Goal: Check status: Check status

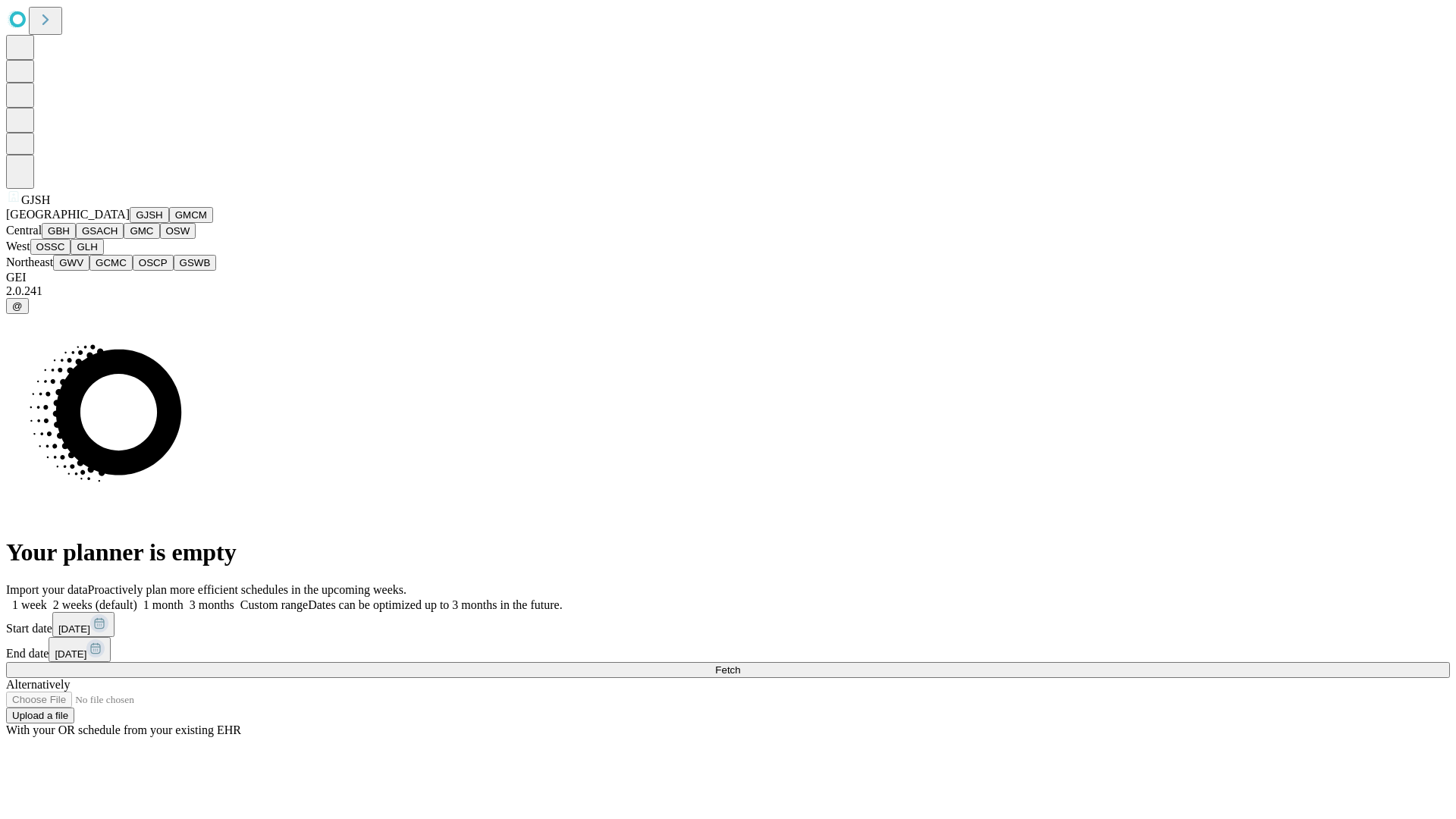
click at [129, 223] on button "GJSH" at bounding box center [149, 215] width 39 height 16
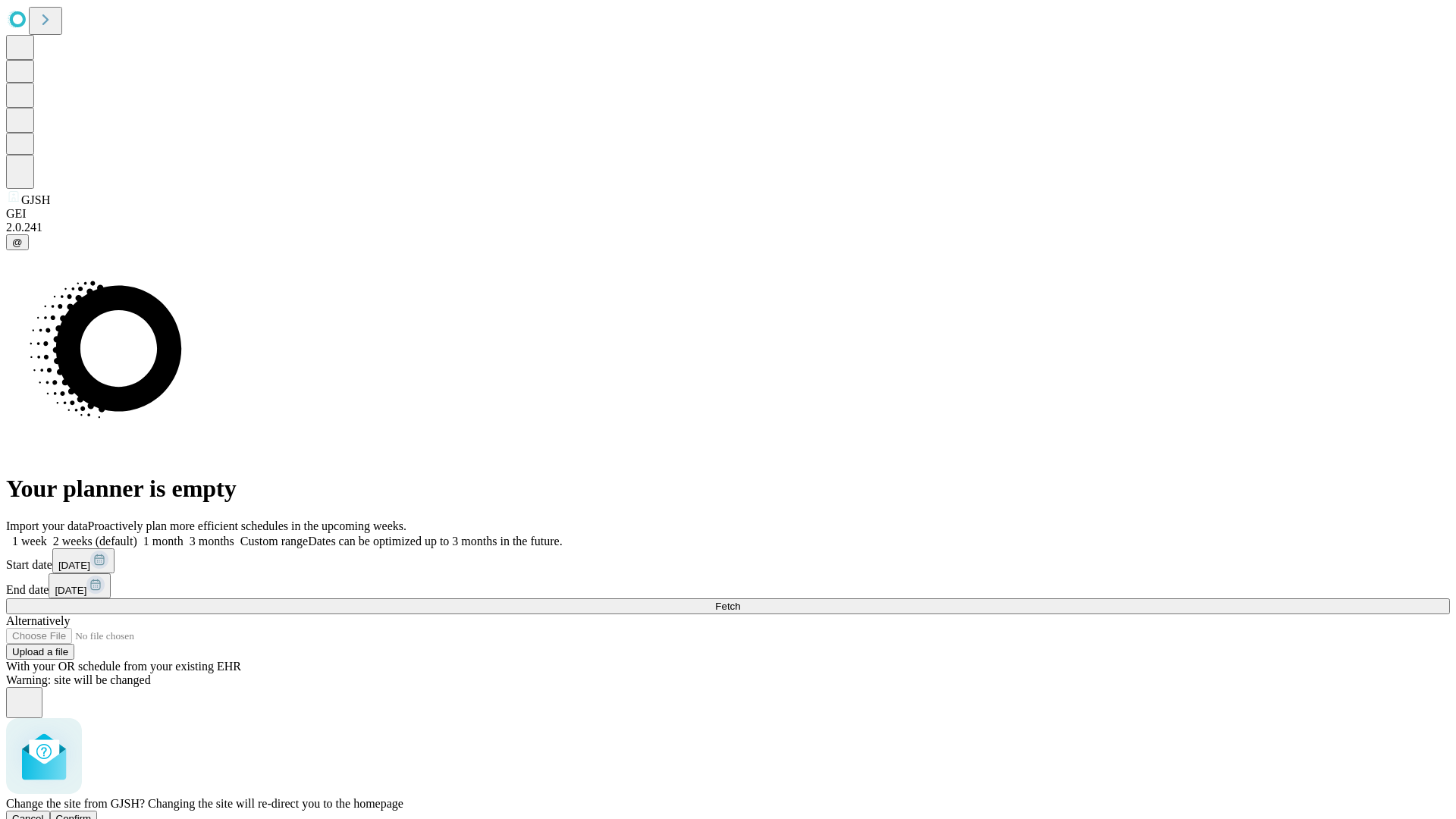
click at [92, 812] on span "Confirm" at bounding box center [74, 818] width 36 height 11
click at [184, 535] on label "1 month" at bounding box center [159, 541] width 46 height 13
click at [740, 600] on span "Fetch" at bounding box center [727, 606] width 25 height 11
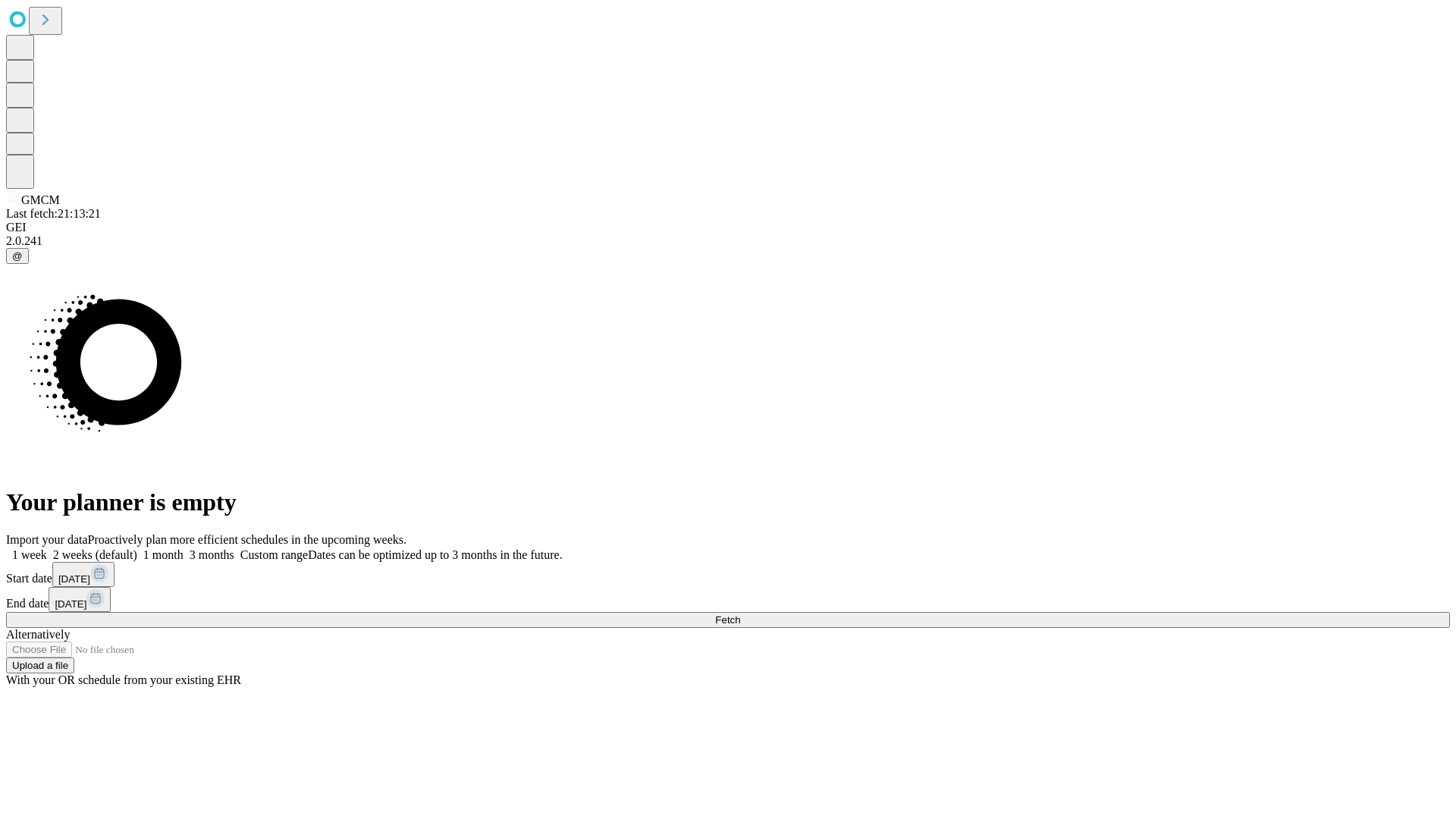
click at [184, 548] on label "1 month" at bounding box center [159, 554] width 46 height 13
click at [740, 614] on span "Fetch" at bounding box center [727, 620] width 25 height 11
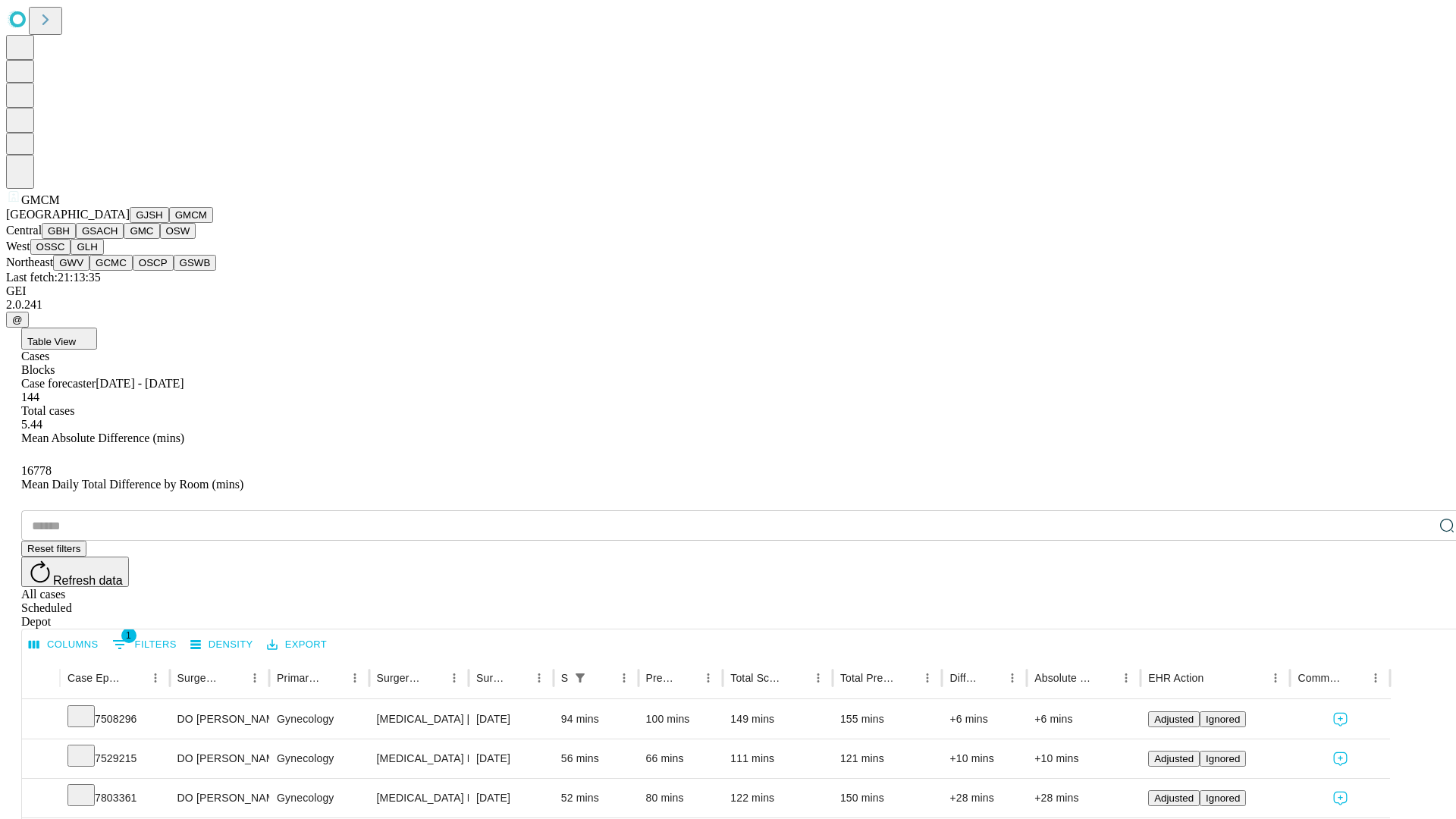
click at [76, 239] on button "GBH" at bounding box center [58, 231] width 34 height 16
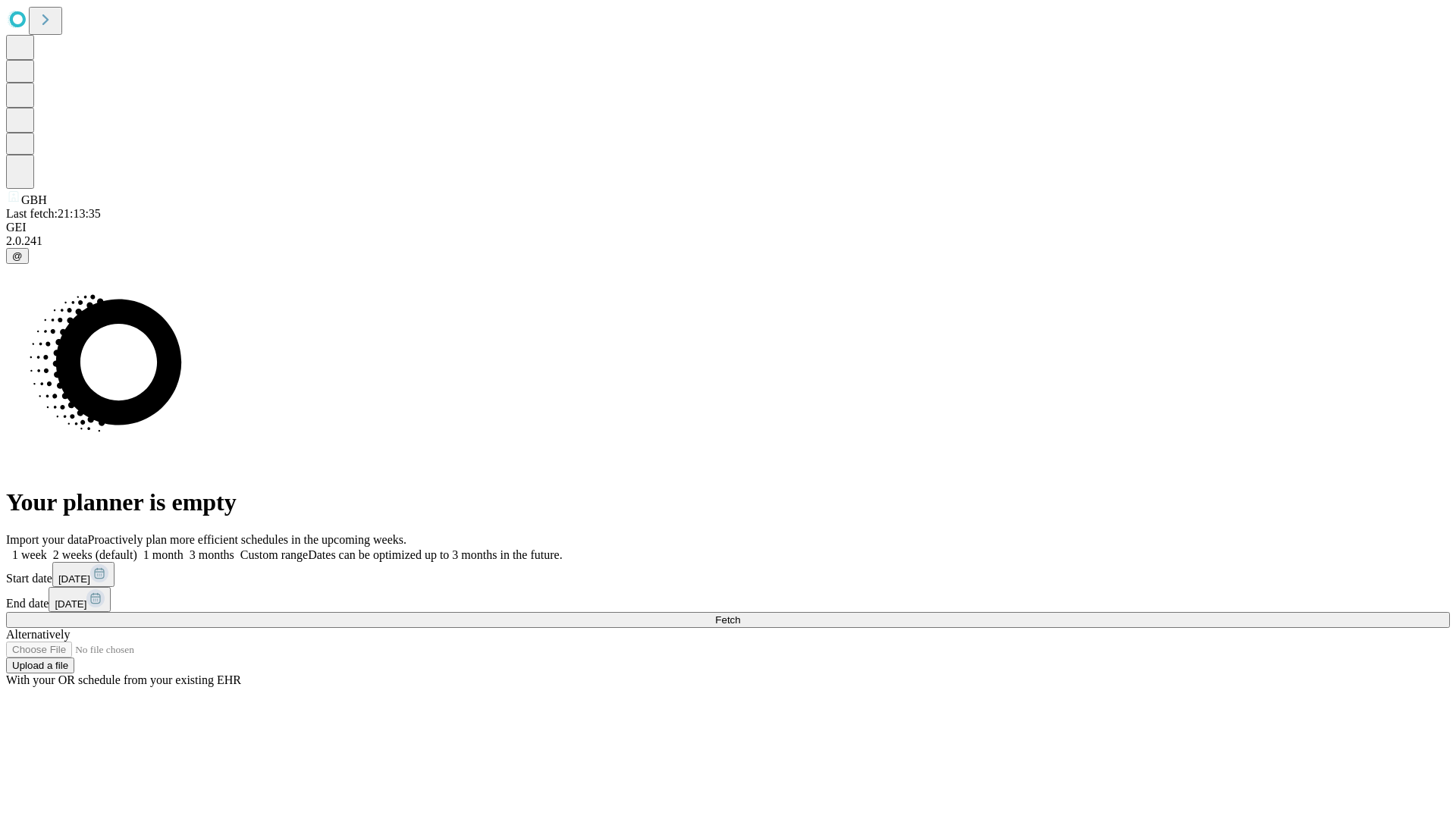
click at [740, 614] on span "Fetch" at bounding box center [727, 620] width 25 height 11
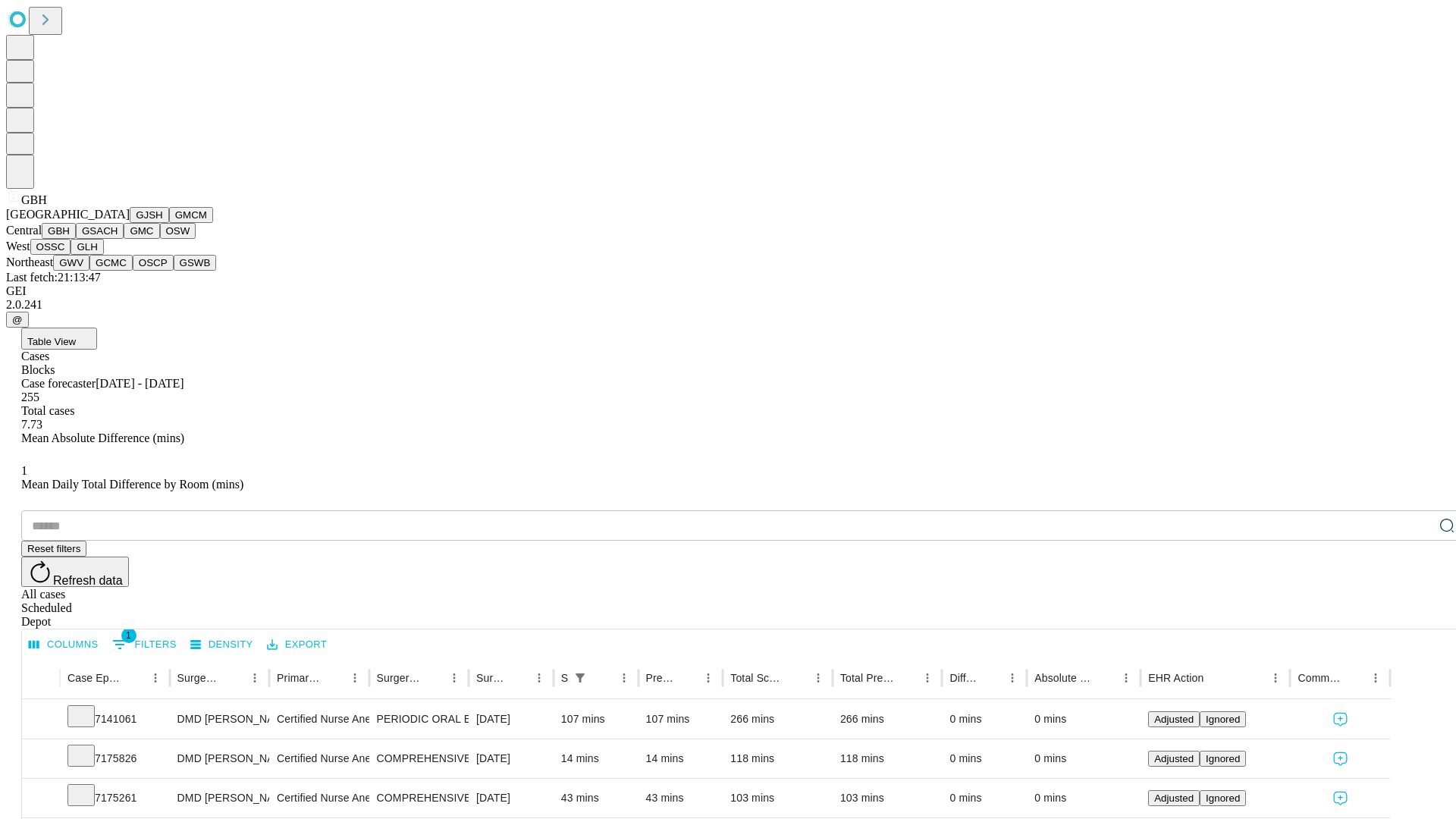
click at [117, 239] on button "GSACH" at bounding box center [99, 231] width 48 height 16
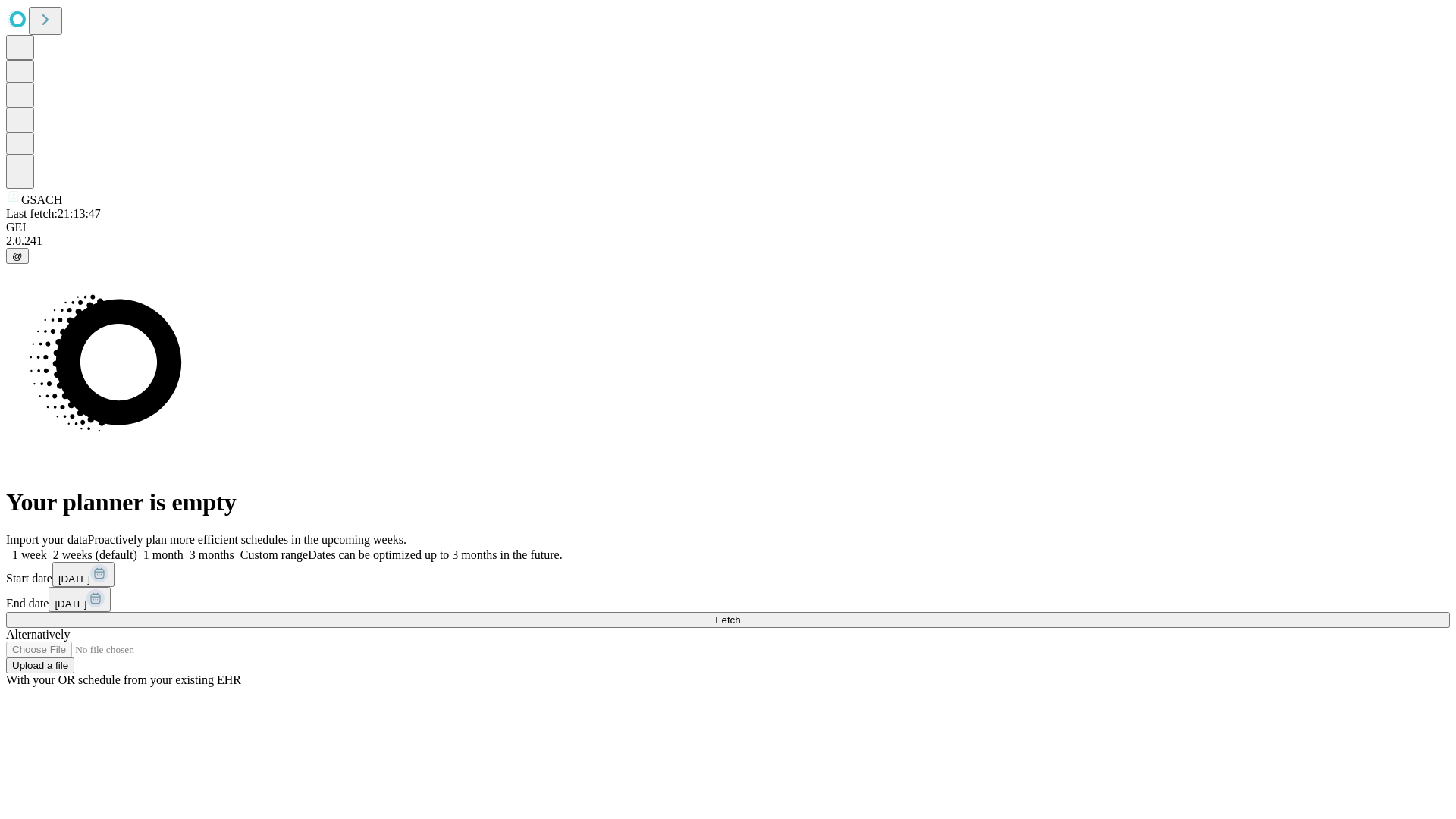
click at [184, 548] on label "1 month" at bounding box center [159, 554] width 46 height 13
click at [740, 614] on span "Fetch" at bounding box center [727, 620] width 25 height 11
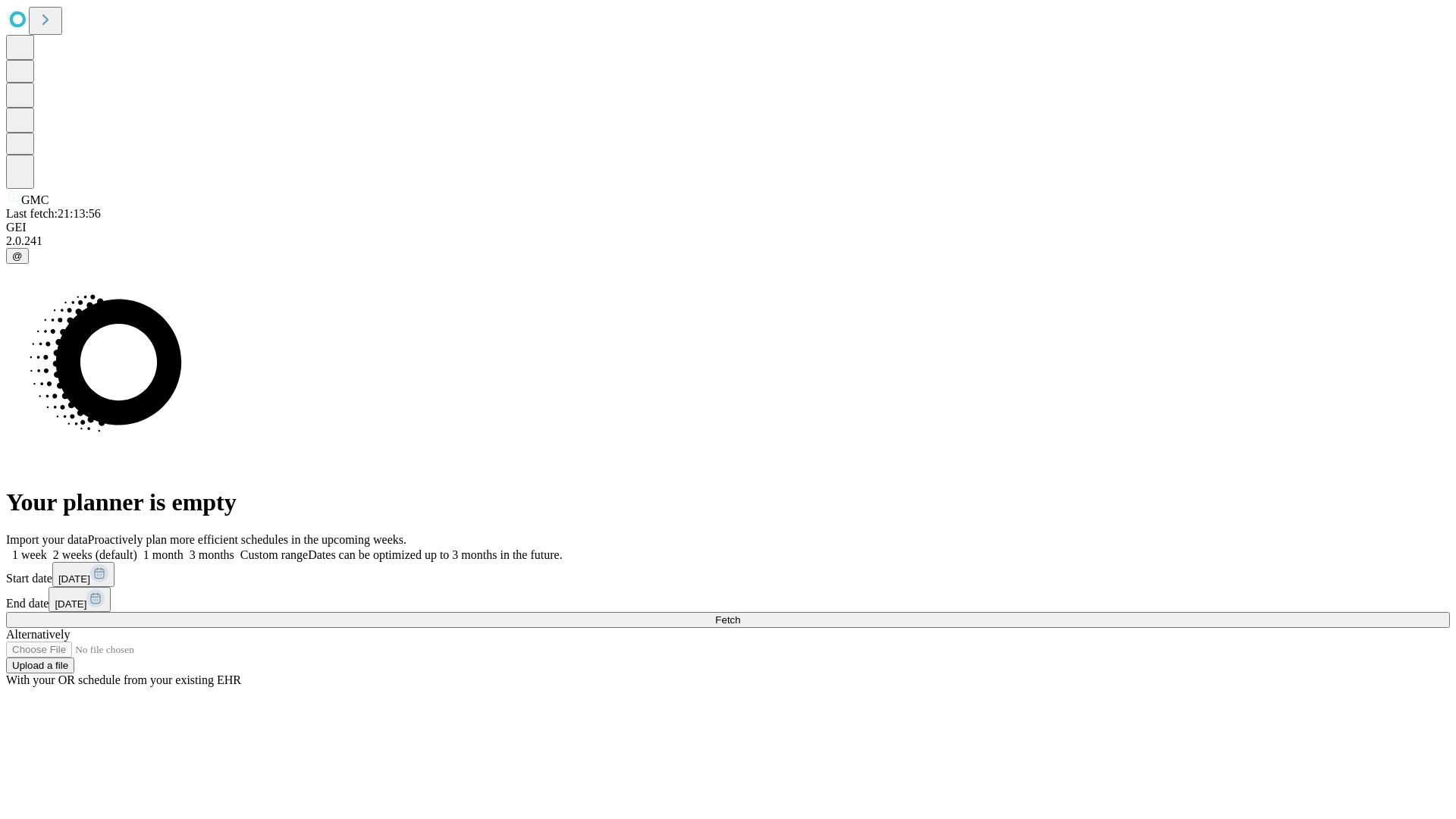
click at [184, 548] on label "1 month" at bounding box center [159, 554] width 46 height 13
click at [740, 614] on span "Fetch" at bounding box center [727, 620] width 25 height 11
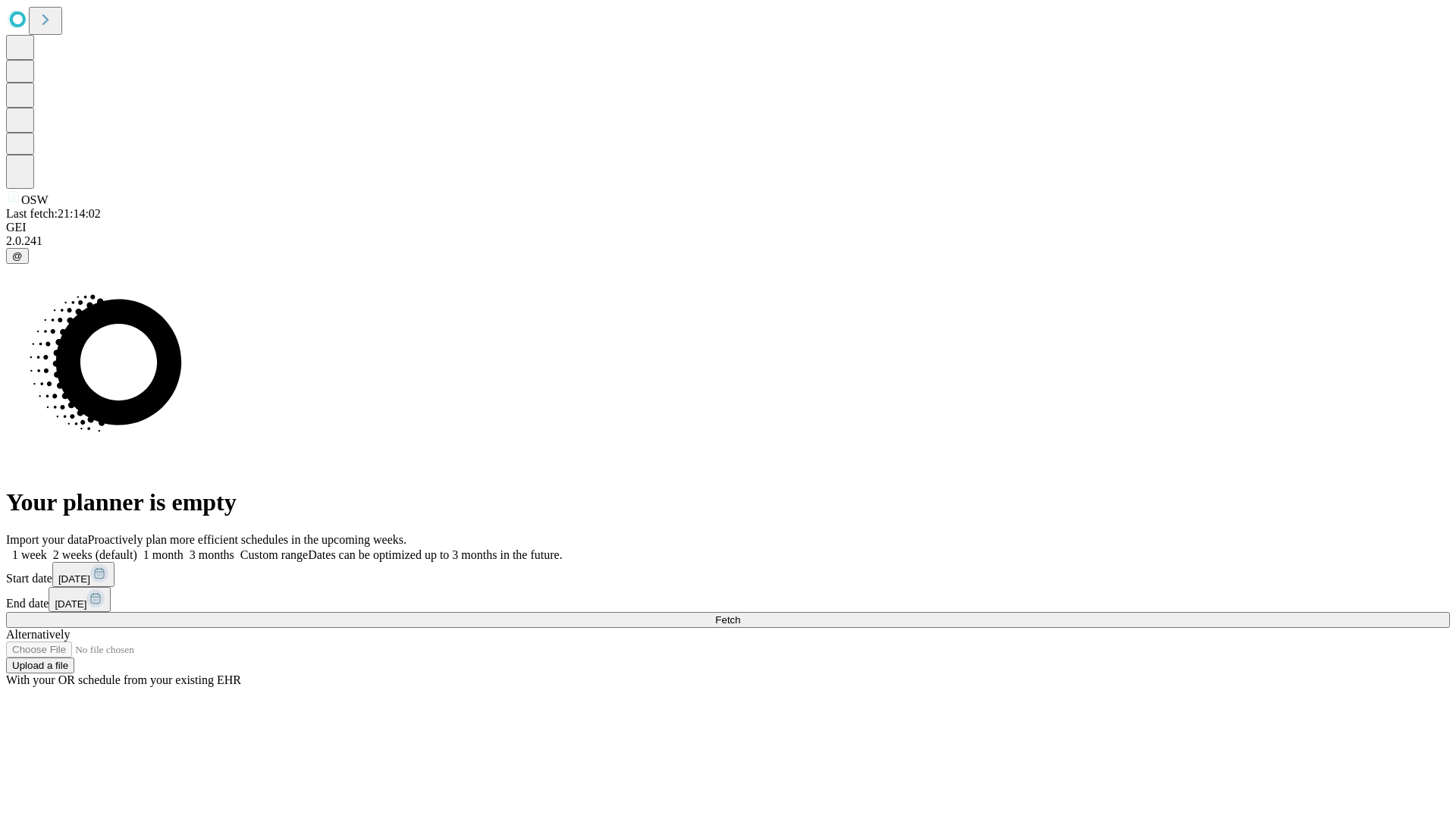
click at [184, 548] on label "1 month" at bounding box center [159, 554] width 46 height 13
click at [740, 614] on span "Fetch" at bounding box center [727, 620] width 25 height 11
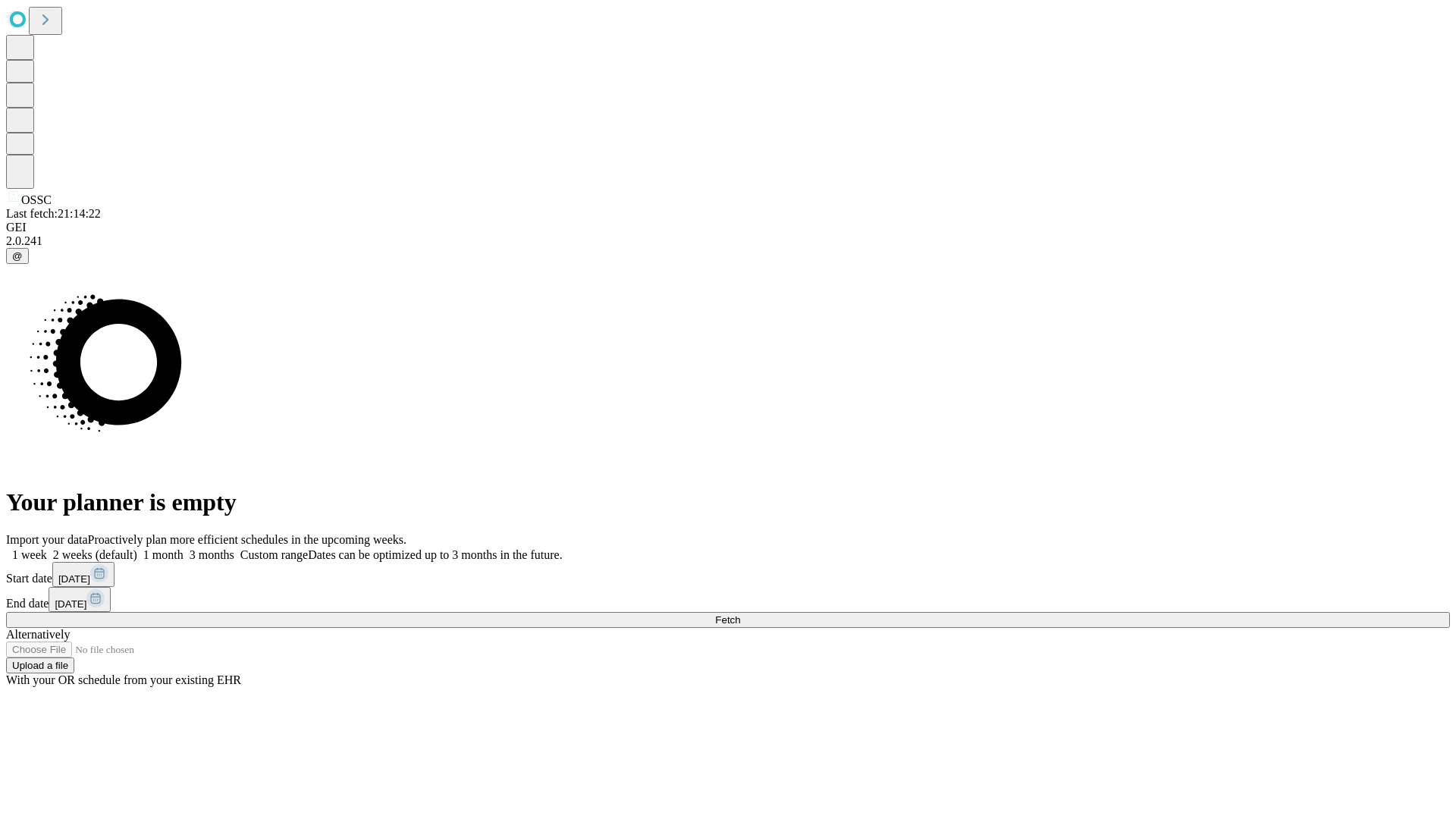
click at [184, 548] on label "1 month" at bounding box center [159, 554] width 46 height 13
click at [740, 614] on span "Fetch" at bounding box center [727, 620] width 25 height 11
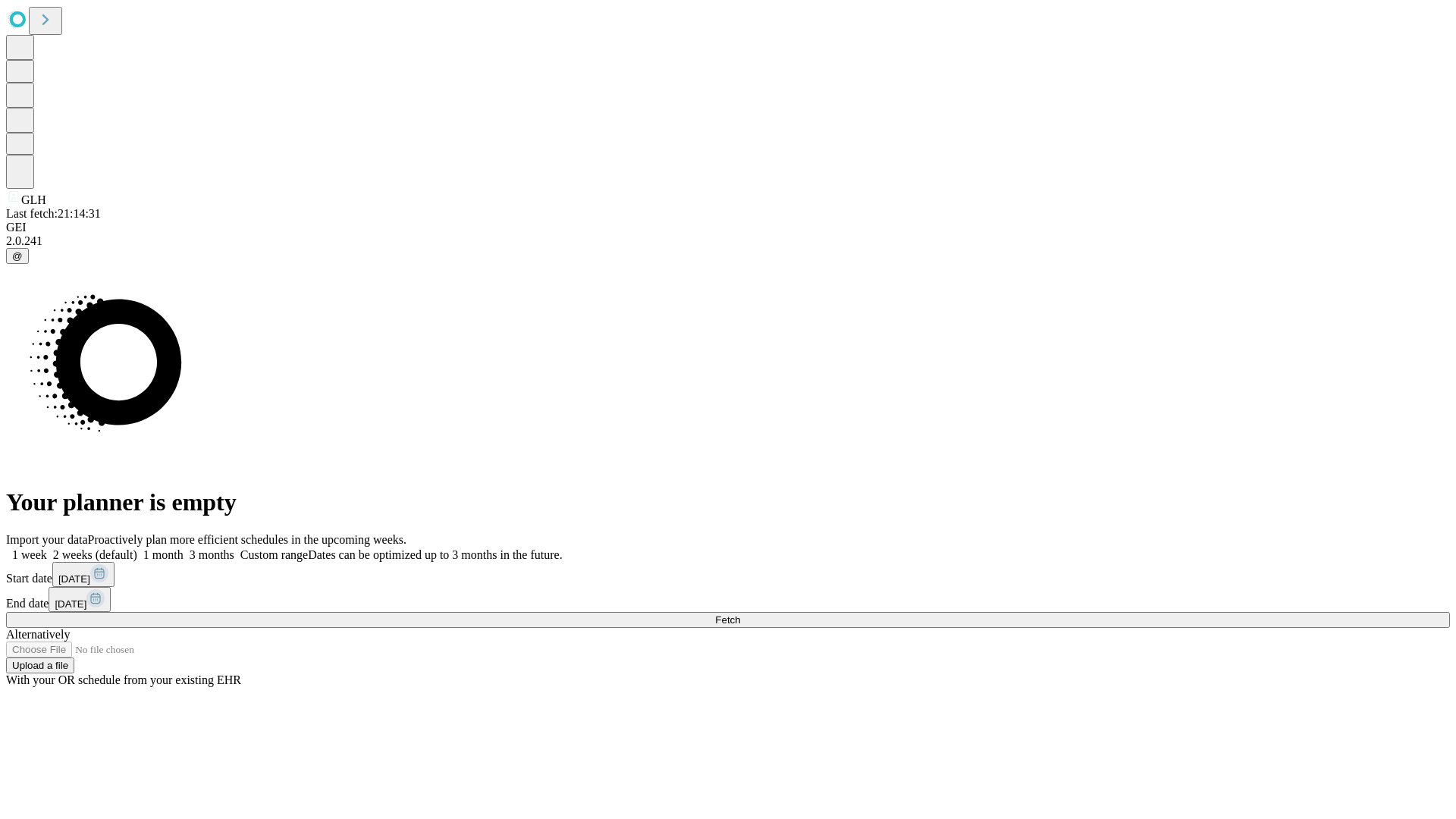
click at [184, 548] on label "1 month" at bounding box center [159, 554] width 46 height 13
click at [740, 614] on span "Fetch" at bounding box center [727, 620] width 25 height 11
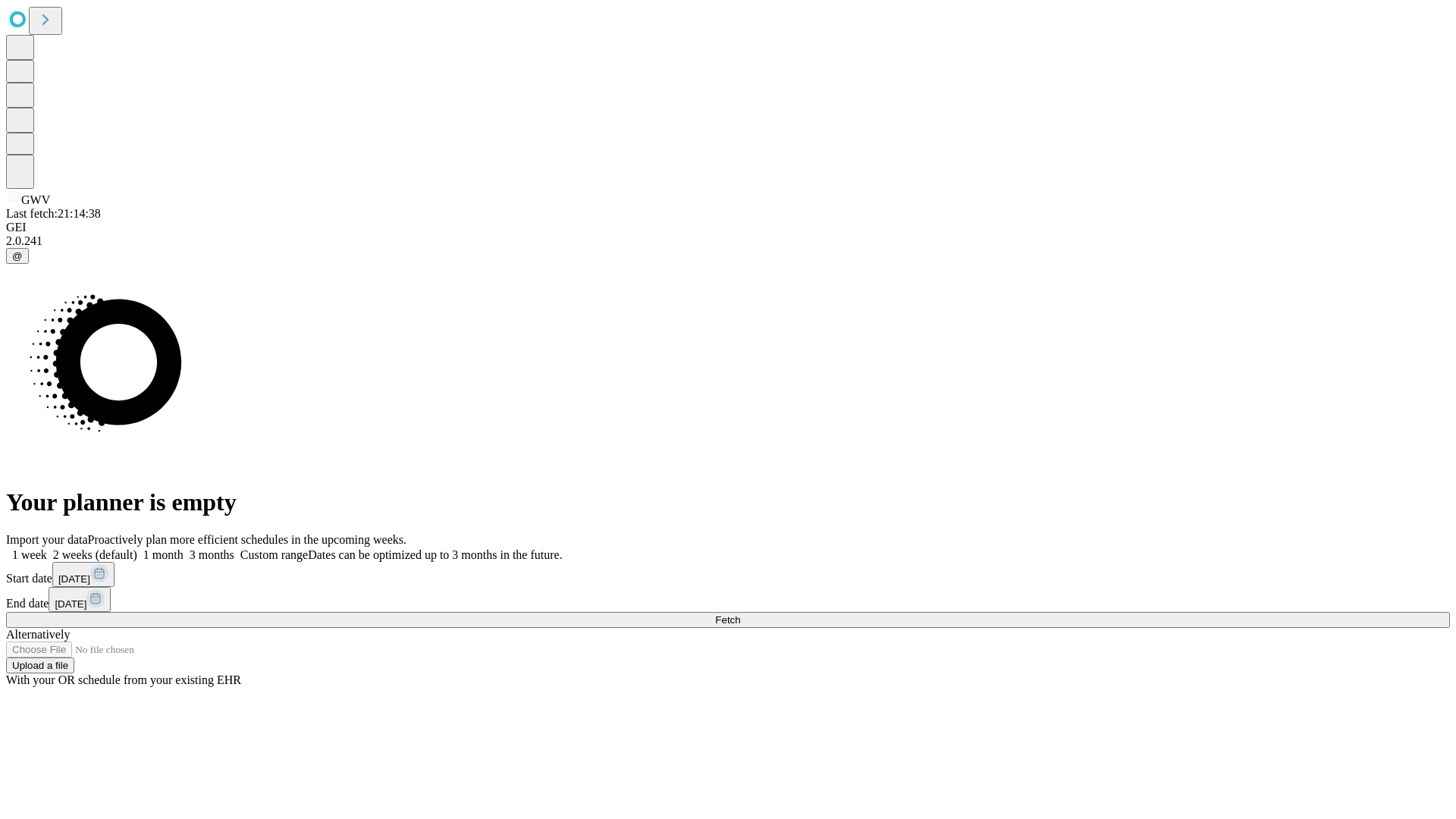
click at [184, 548] on label "1 month" at bounding box center [159, 554] width 46 height 13
click at [740, 614] on span "Fetch" at bounding box center [727, 620] width 25 height 11
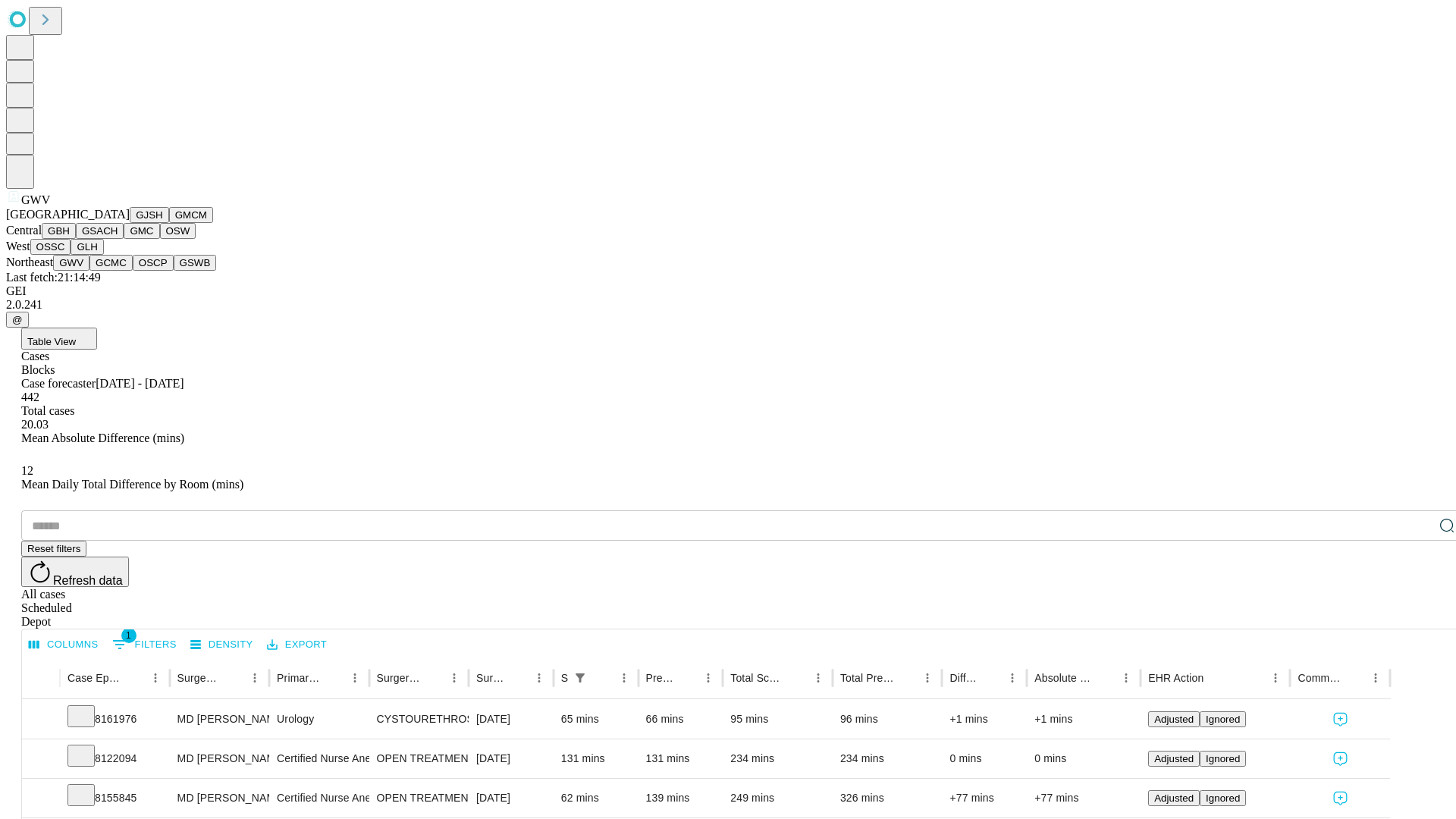
click at [117, 271] on button "GCMC" at bounding box center [111, 263] width 43 height 16
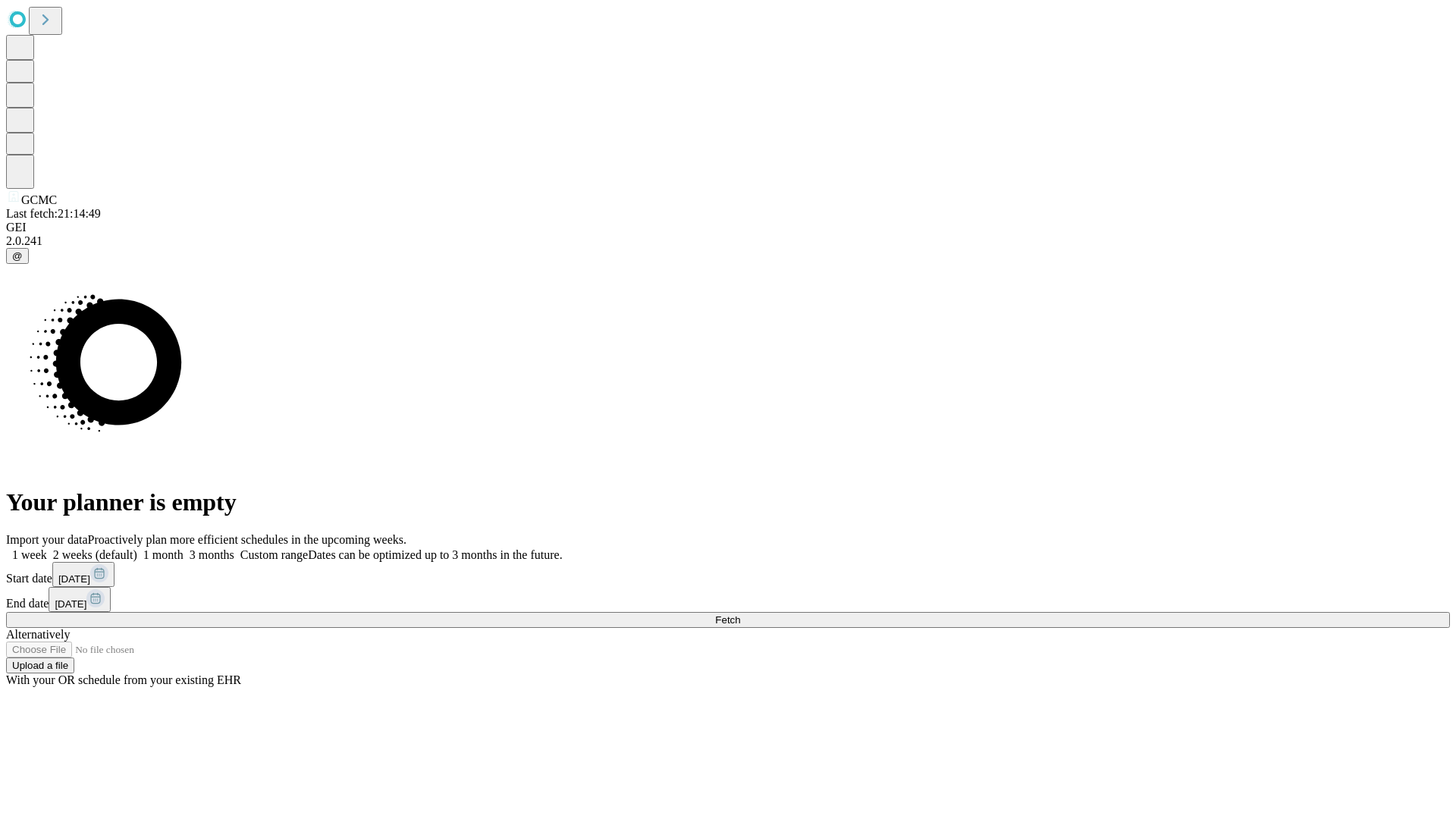
click at [184, 548] on label "1 month" at bounding box center [159, 554] width 46 height 13
click at [740, 614] on span "Fetch" at bounding box center [727, 620] width 25 height 11
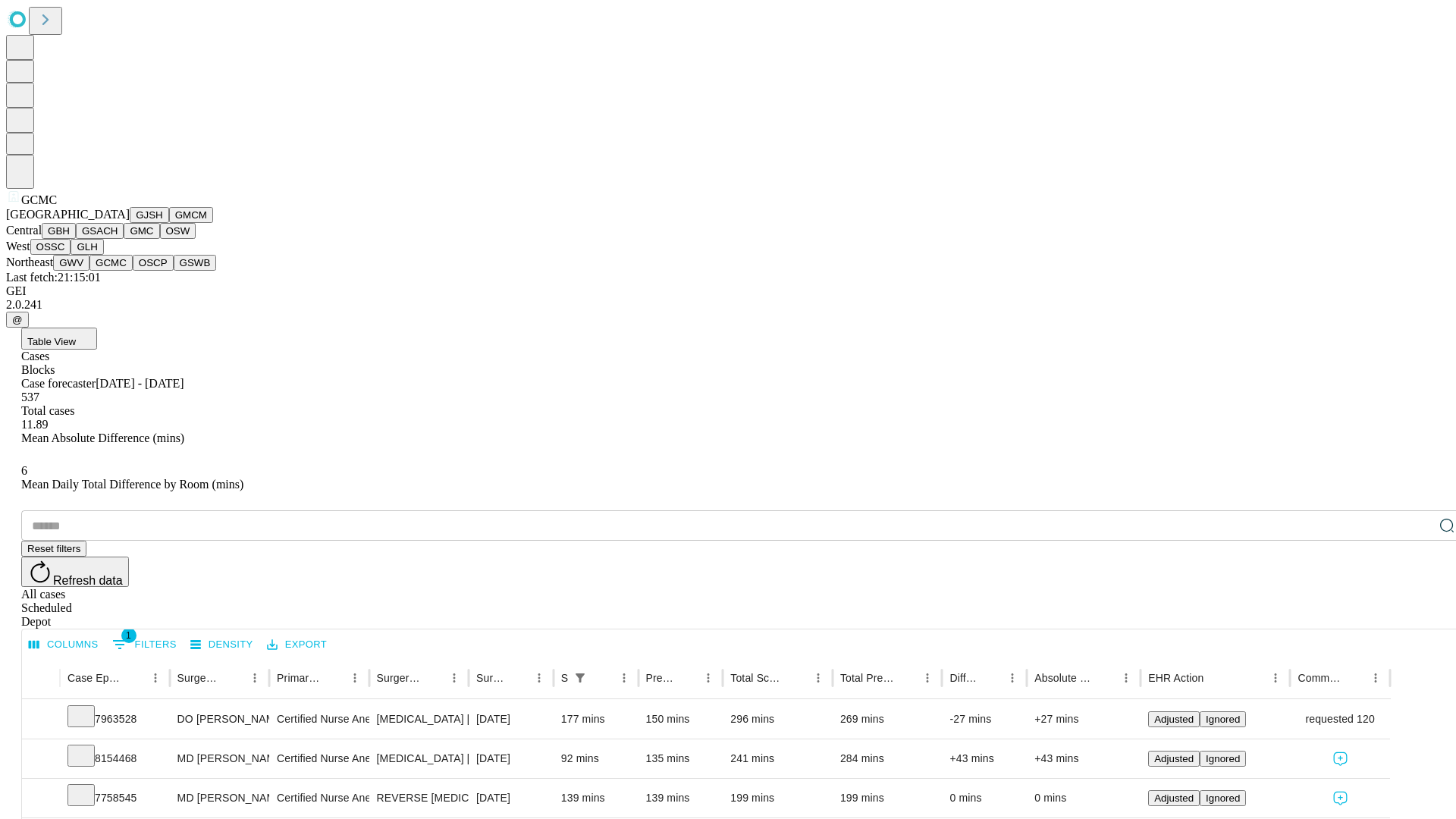
click at [132, 271] on button "OSCP" at bounding box center [153, 263] width 41 height 16
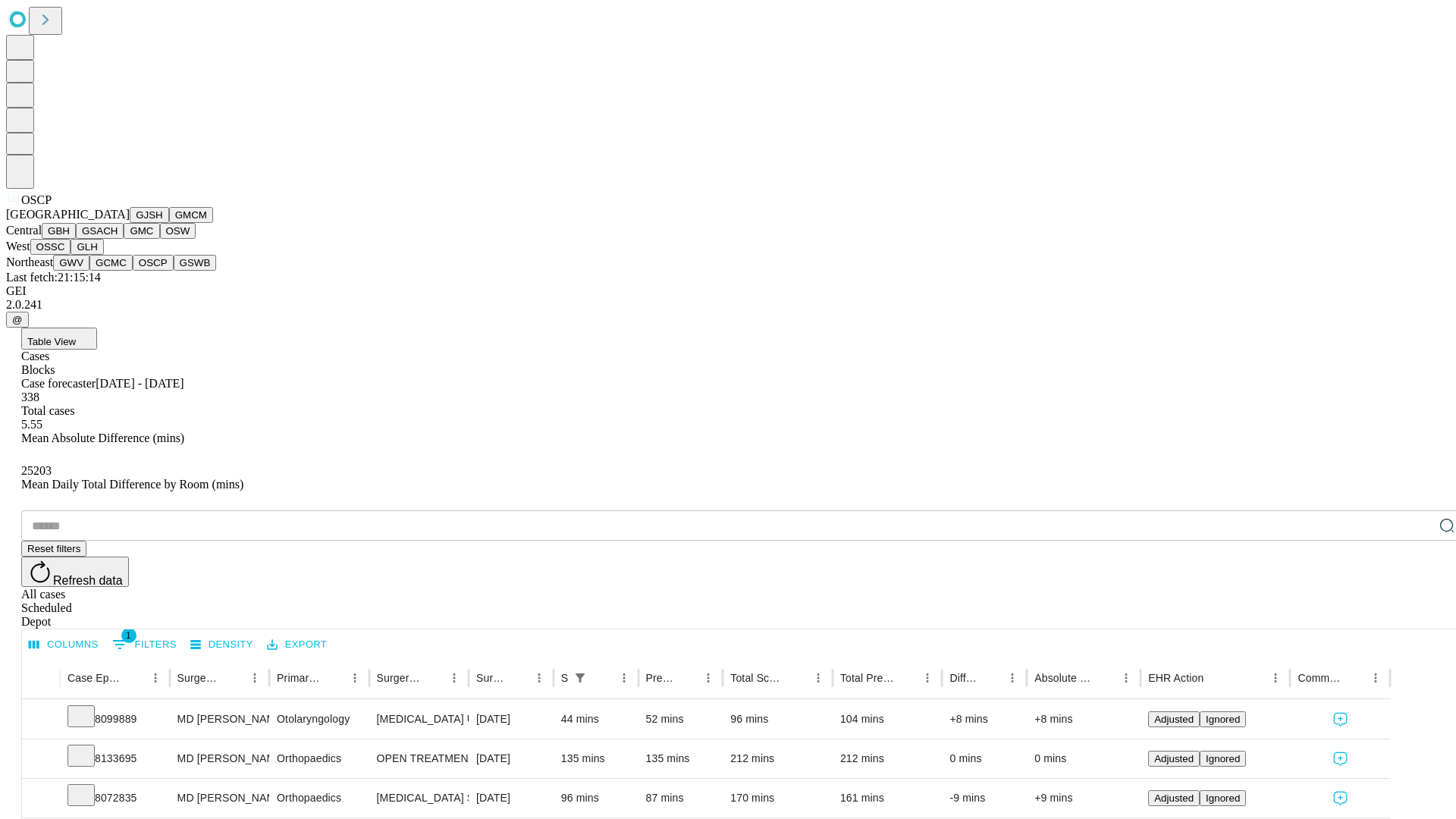
click at [174, 271] on button "GSWB" at bounding box center [195, 263] width 43 height 16
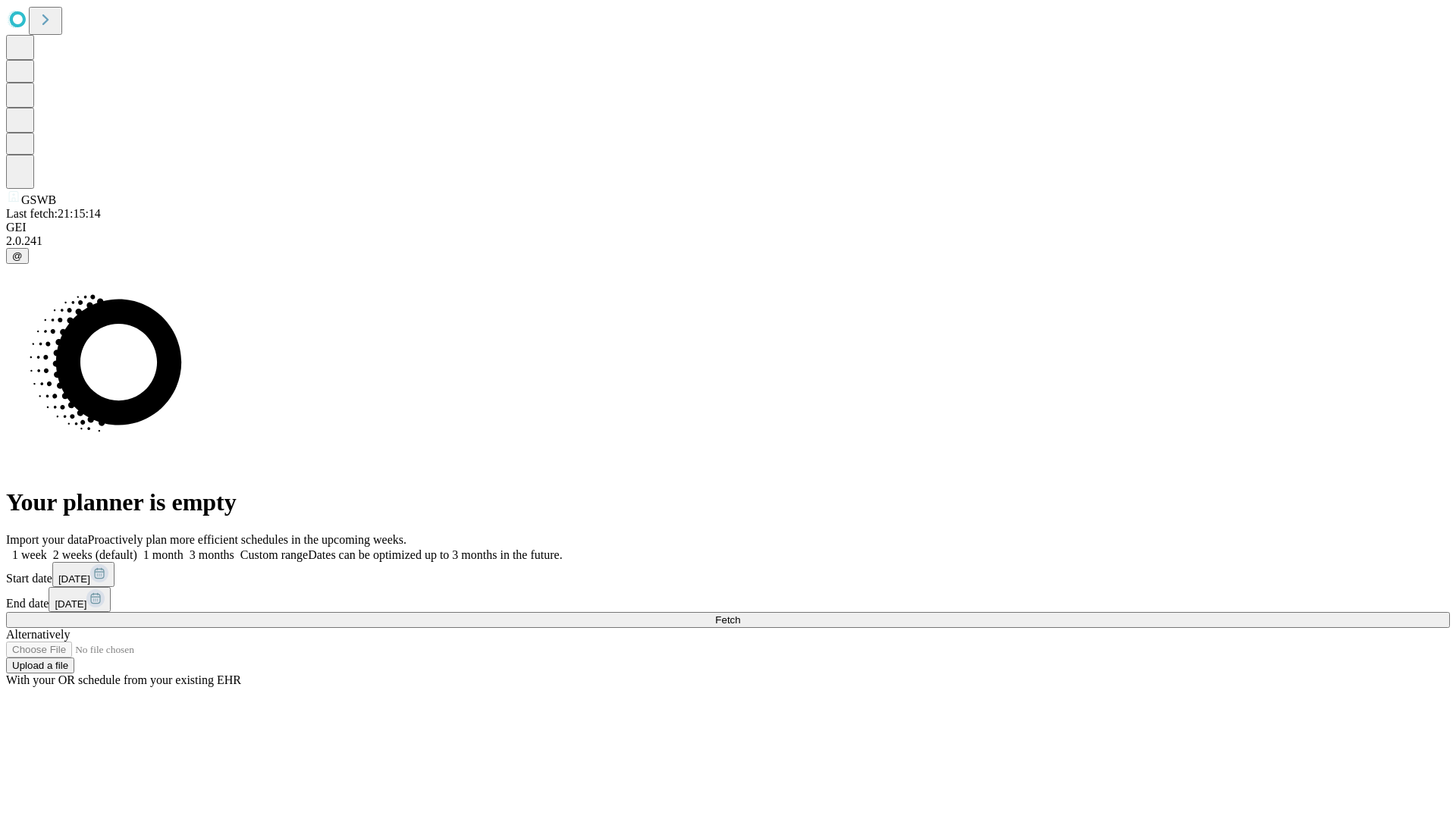
click at [184, 548] on label "1 month" at bounding box center [159, 554] width 46 height 13
click at [740, 614] on span "Fetch" at bounding box center [727, 620] width 25 height 11
